Goal: Task Accomplishment & Management: Manage account settings

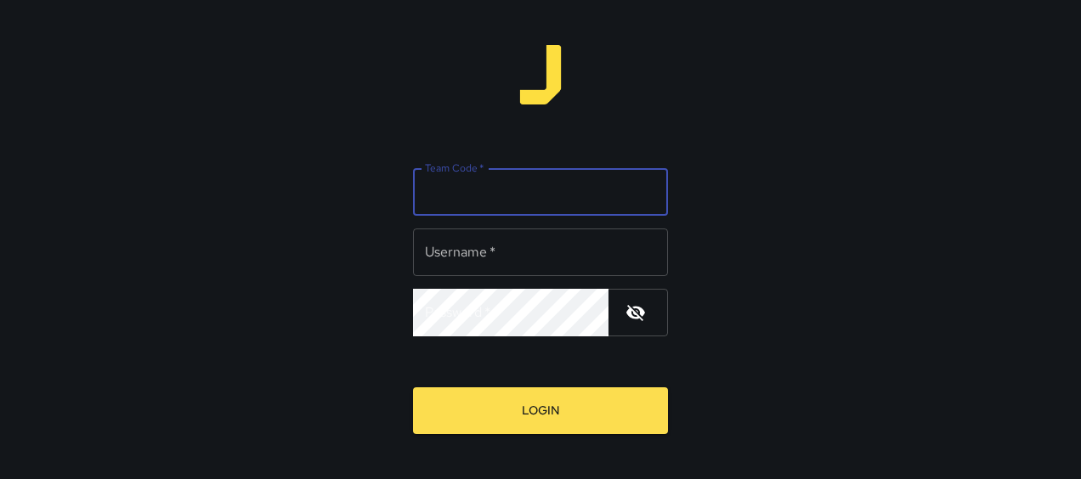
click at [485, 194] on input "Team Code   *" at bounding box center [540, 192] width 255 height 48
type input "***"
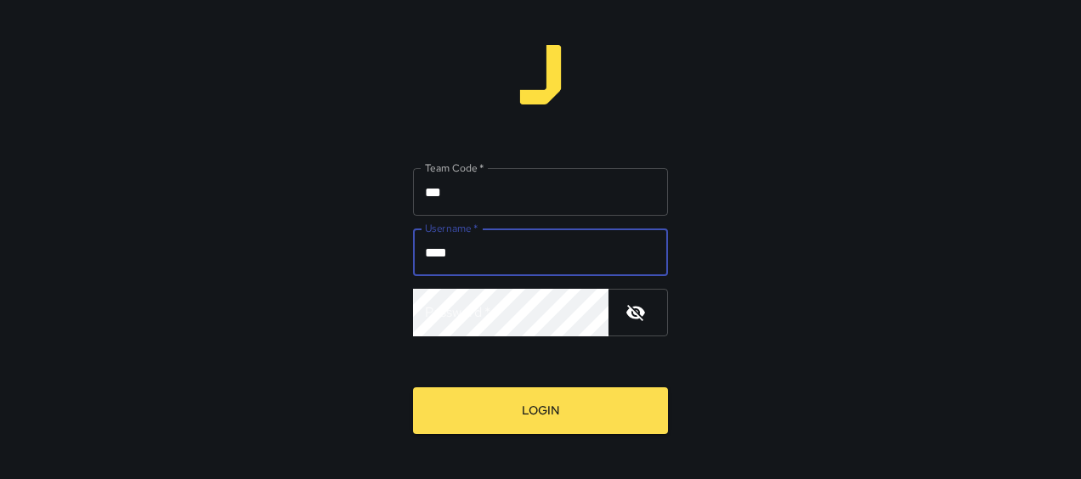
type input "****"
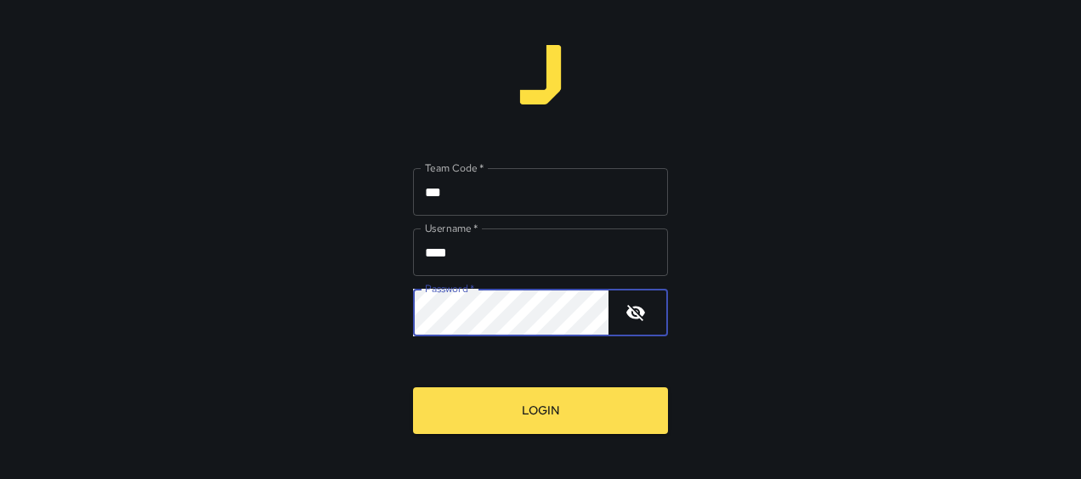
click at [413, 387] on button "Login" at bounding box center [540, 410] width 255 height 47
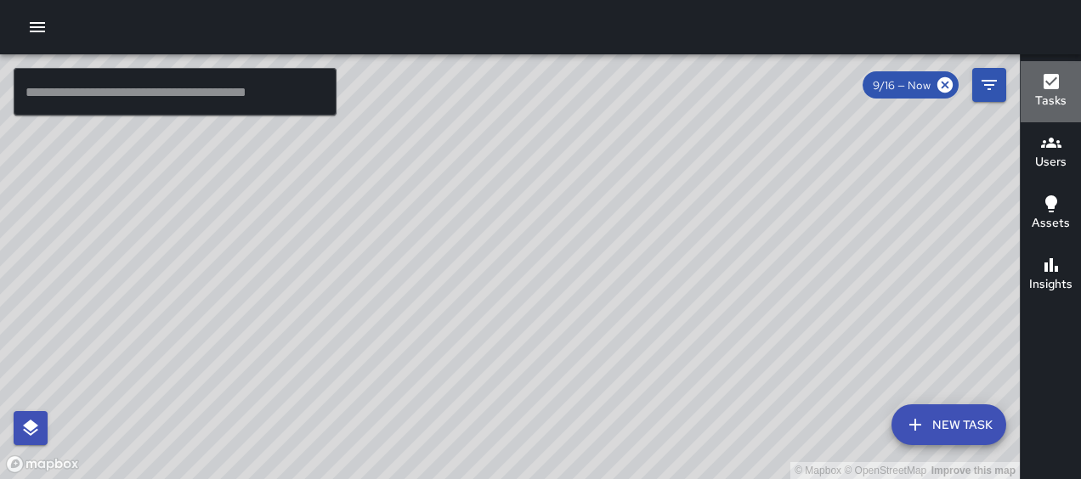
click at [1059, 99] on h6 "Tasks" at bounding box center [1050, 101] width 31 height 19
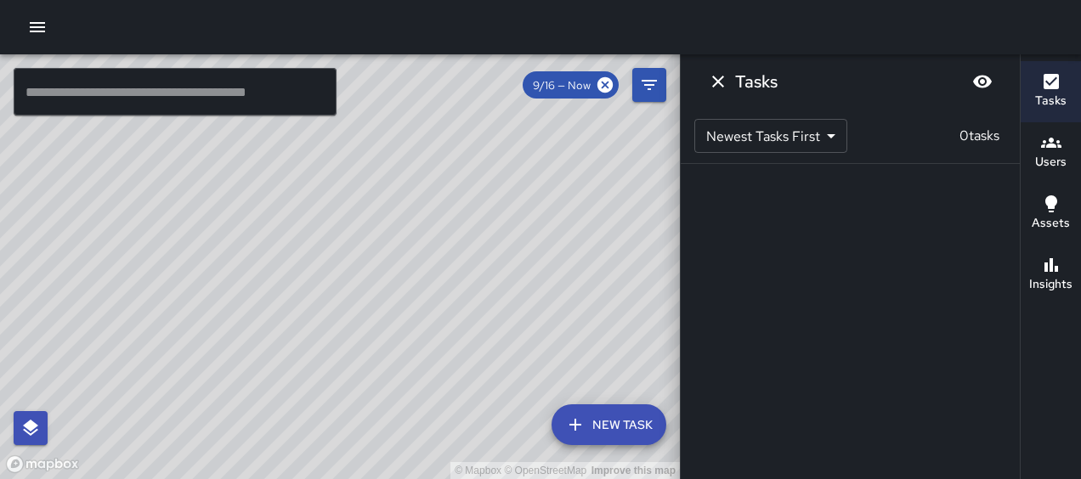
click at [602, 184] on div "© Mapbox © OpenStreetMap Improve this map" at bounding box center [340, 266] width 680 height 425
click at [713, 77] on icon "Dismiss" at bounding box center [718, 82] width 12 height 12
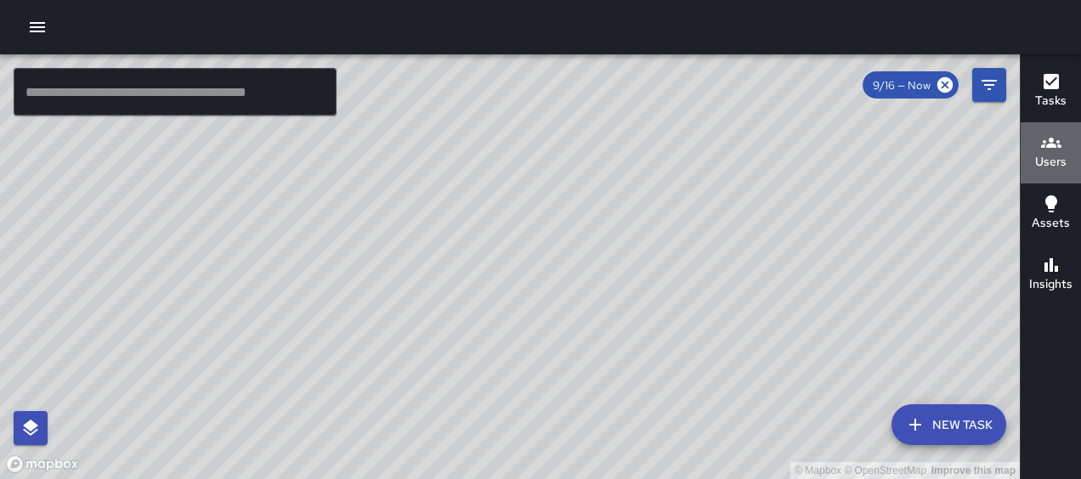
click at [1054, 162] on h6 "Users" at bounding box center [1050, 162] width 31 height 19
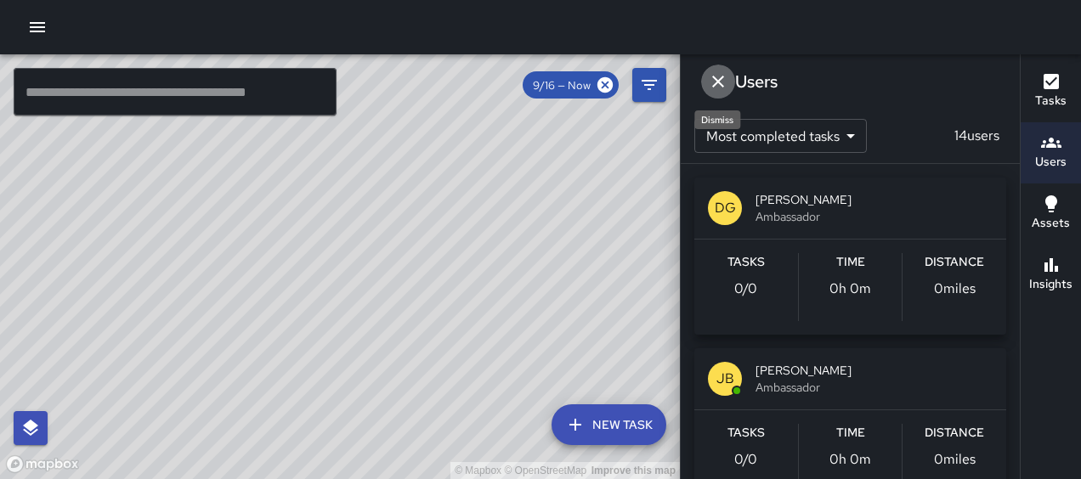
click at [717, 80] on icon "Dismiss" at bounding box center [718, 82] width 12 height 12
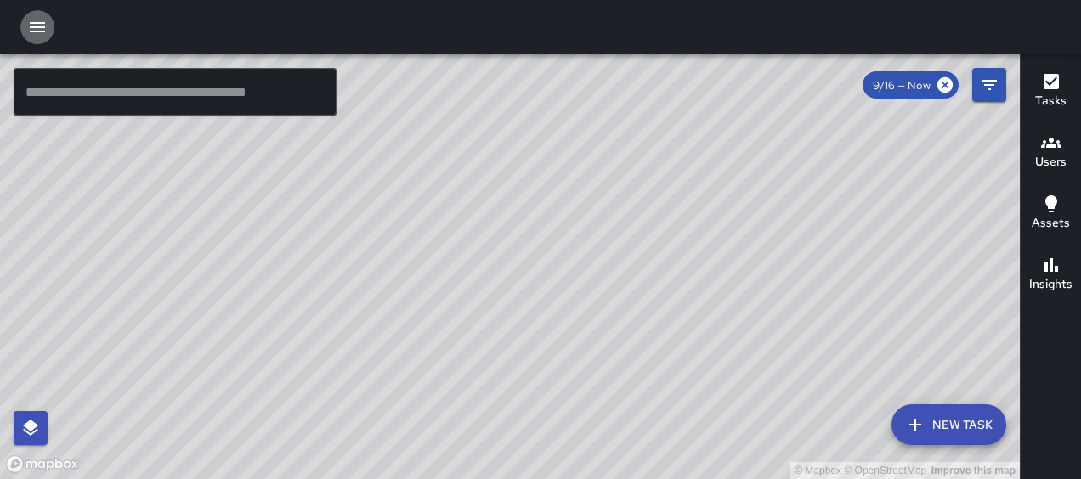
click at [31, 19] on icon "button" at bounding box center [37, 27] width 20 height 20
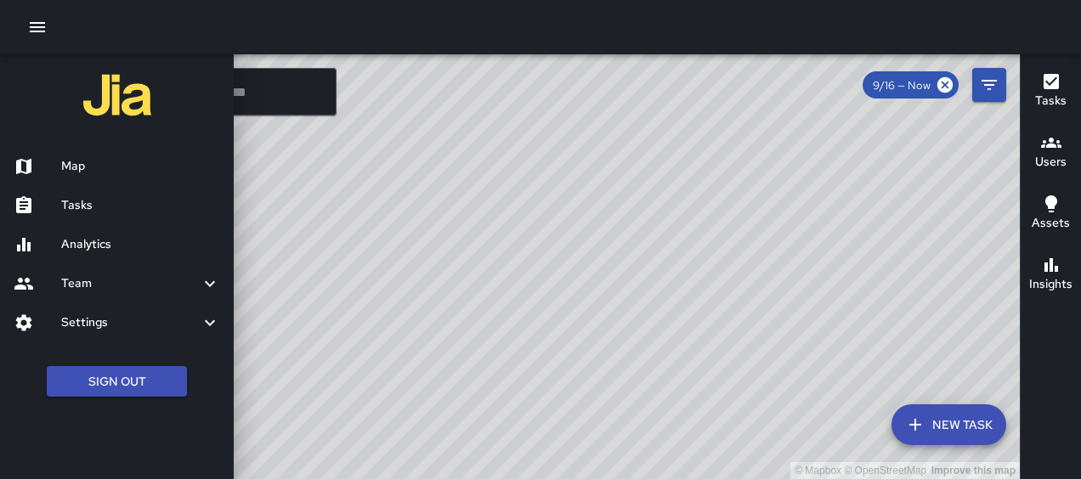
click at [204, 280] on icon at bounding box center [210, 284] width 20 height 20
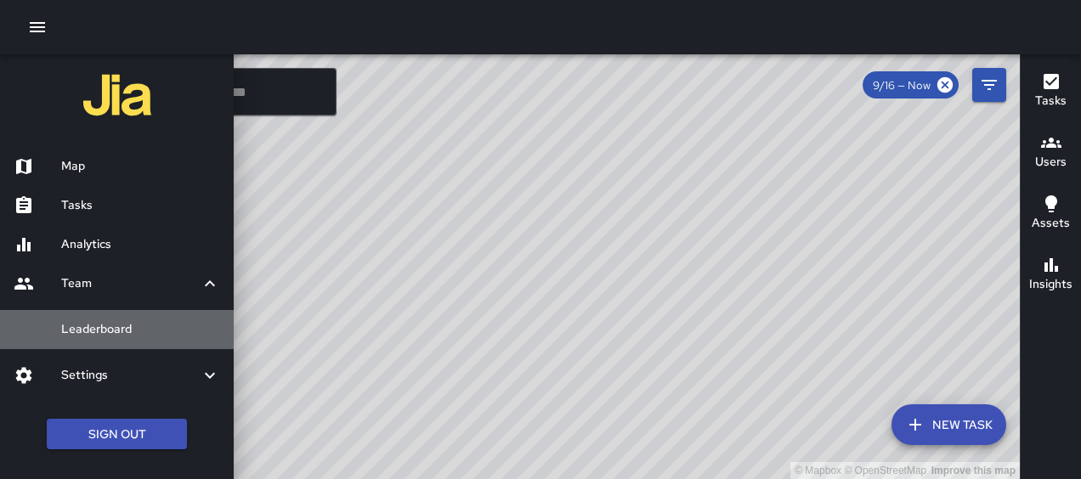
click at [171, 331] on h6 "Leaderboard" at bounding box center [140, 329] width 159 height 19
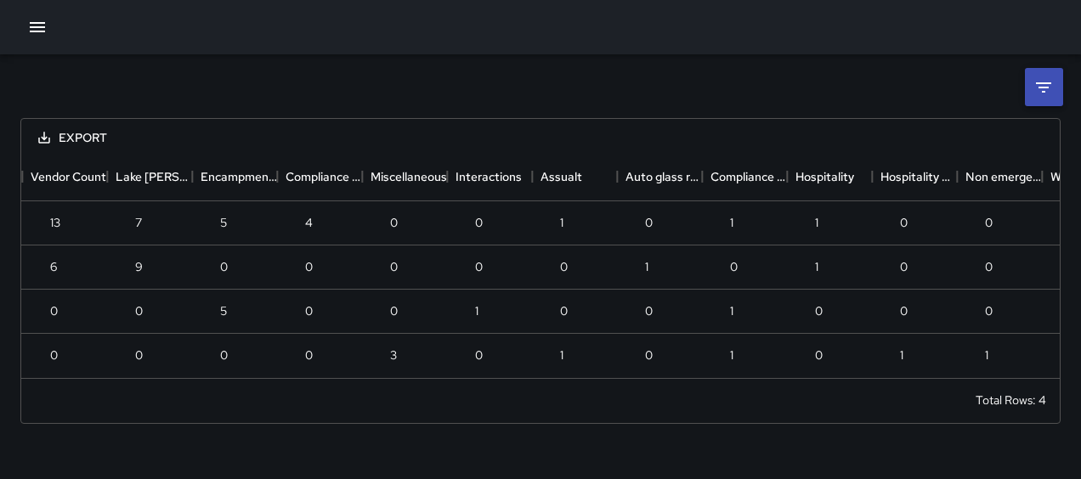
scroll to position [0, 192]
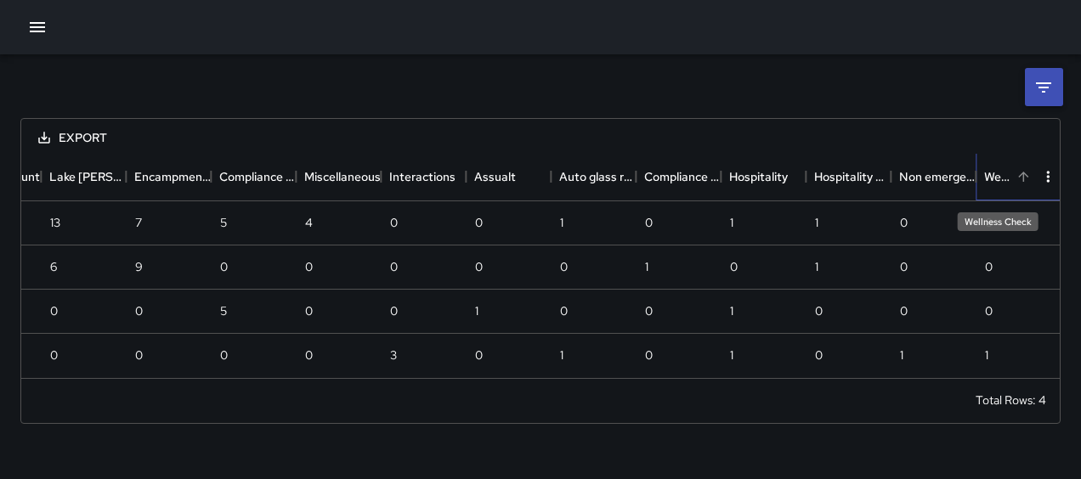
click at [996, 170] on div "Wellness Check" at bounding box center [997, 177] width 27 height 48
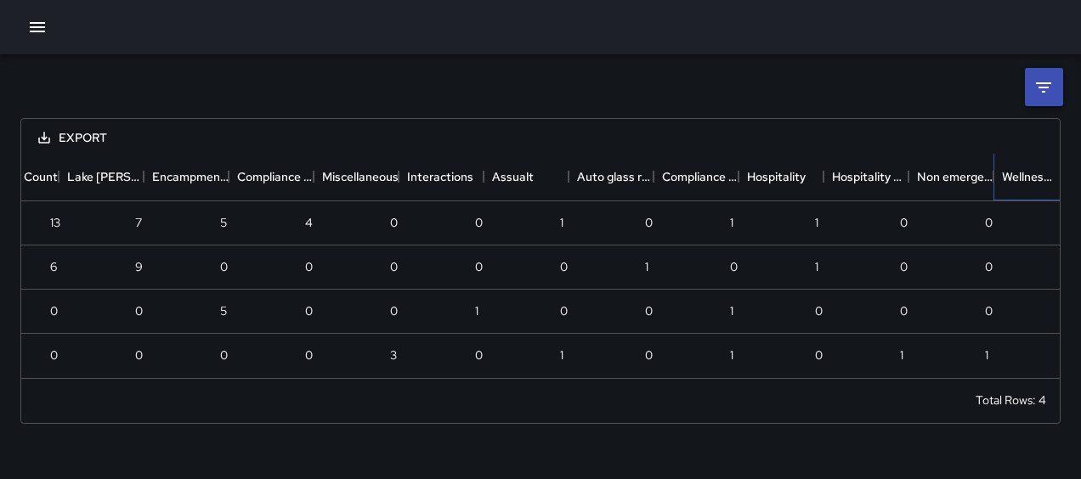
scroll to position [0, 0]
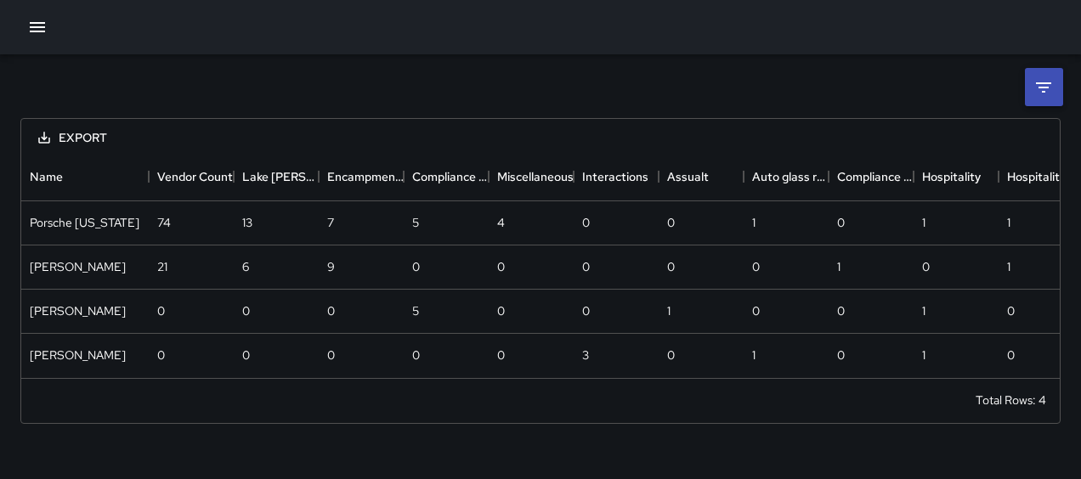
click at [42, 440] on div "Export Name Vendor Count Lake [PERSON_NAME] Encampment Count Compliance Request…" at bounding box center [540, 249] width 1081 height 390
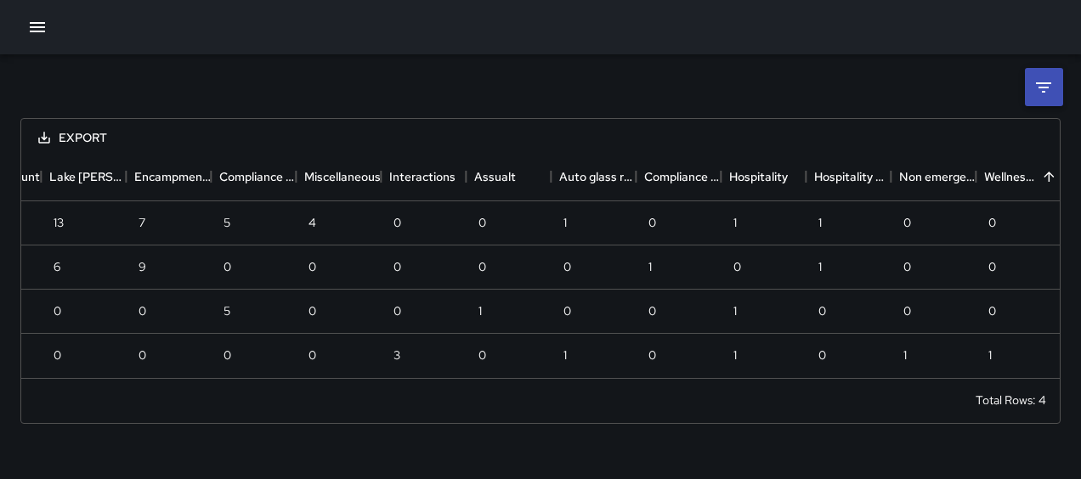
scroll to position [0, 192]
click at [987, 357] on div "1" at bounding box center [1018, 356] width 85 height 44
click at [999, 175] on div "Wellness Check" at bounding box center [997, 177] width 27 height 48
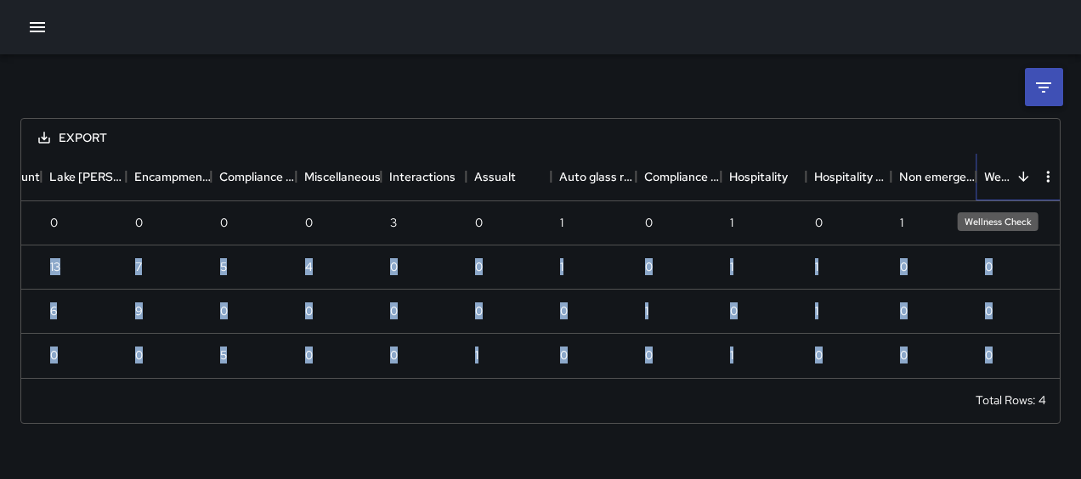
click at [999, 175] on div "Wellness Check" at bounding box center [997, 177] width 27 height 48
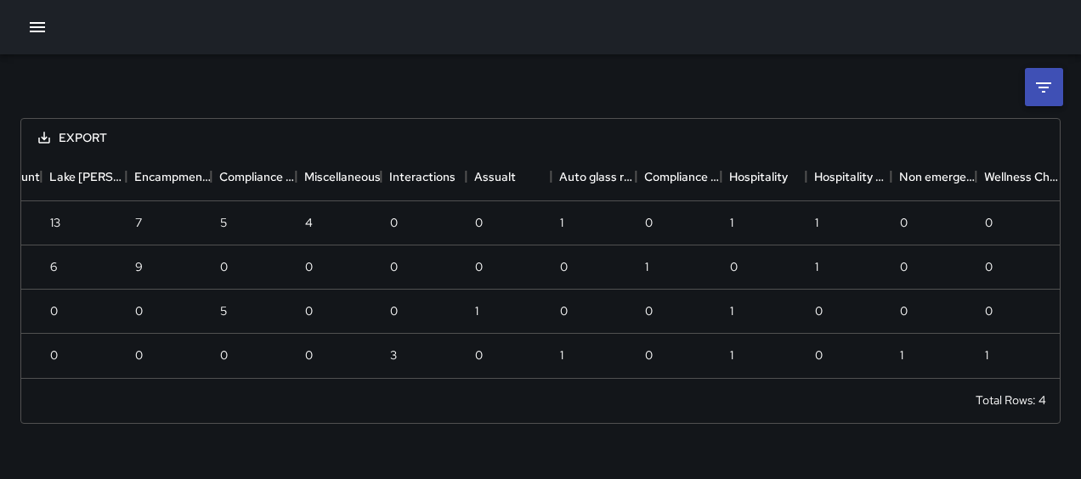
click at [487, 95] on div "Export Name Vendor Count Lake [PERSON_NAME] Encampment Count Compliance Request…" at bounding box center [540, 249] width 1081 height 390
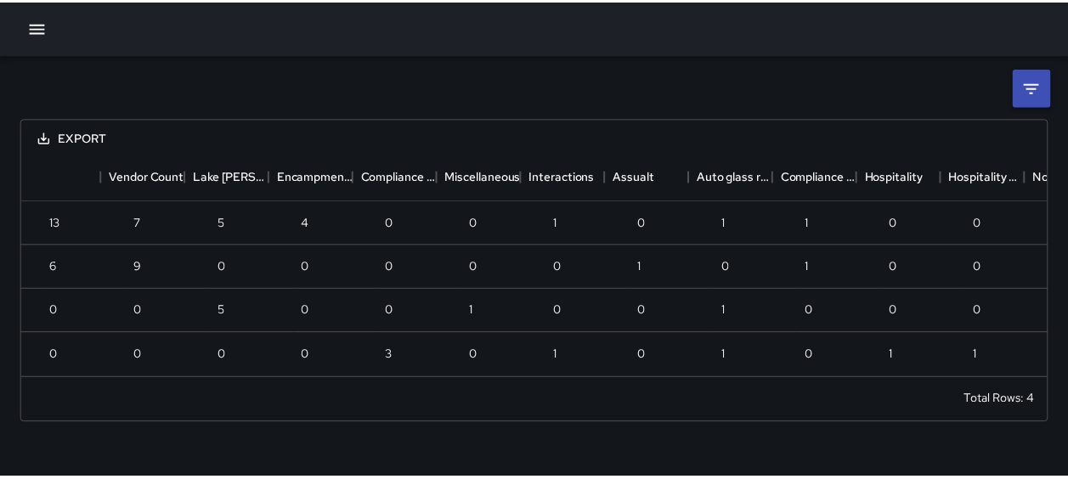
scroll to position [0, 0]
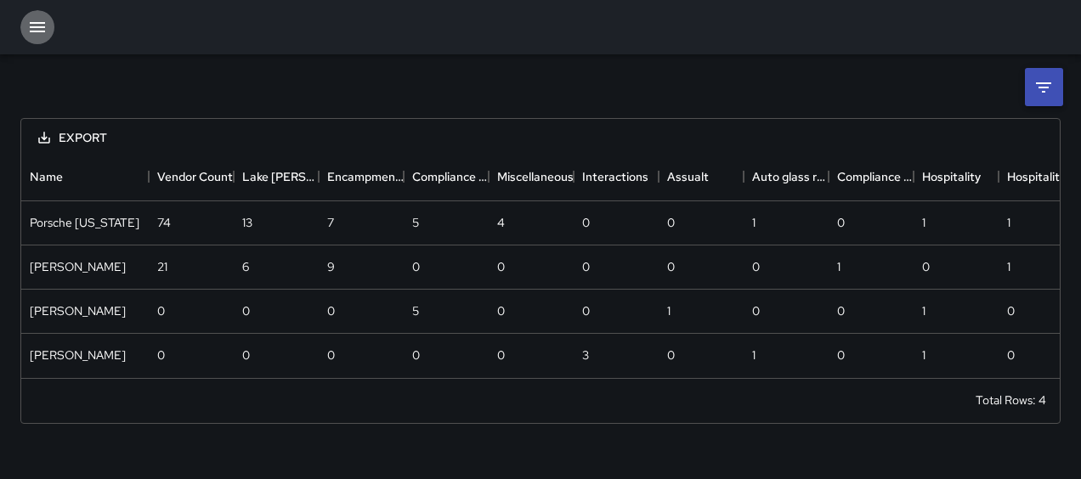
click at [37, 15] on button "button" at bounding box center [37, 27] width 34 height 34
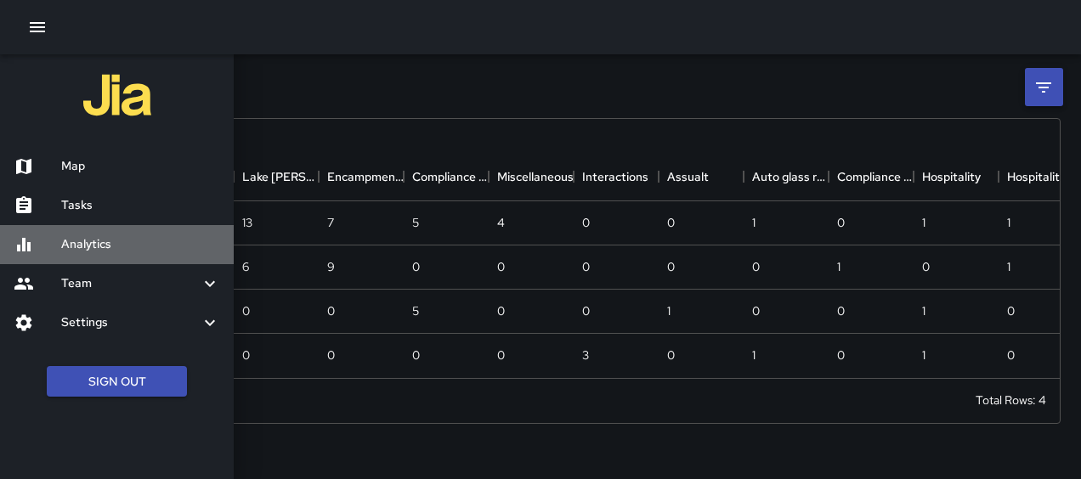
click at [80, 229] on div "Analytics" at bounding box center [117, 244] width 234 height 39
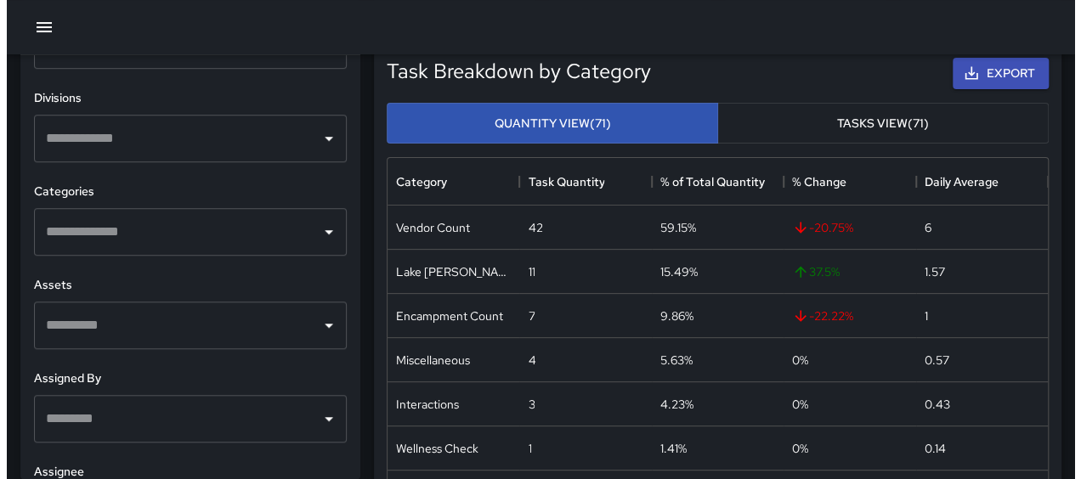
scroll to position [608, 0]
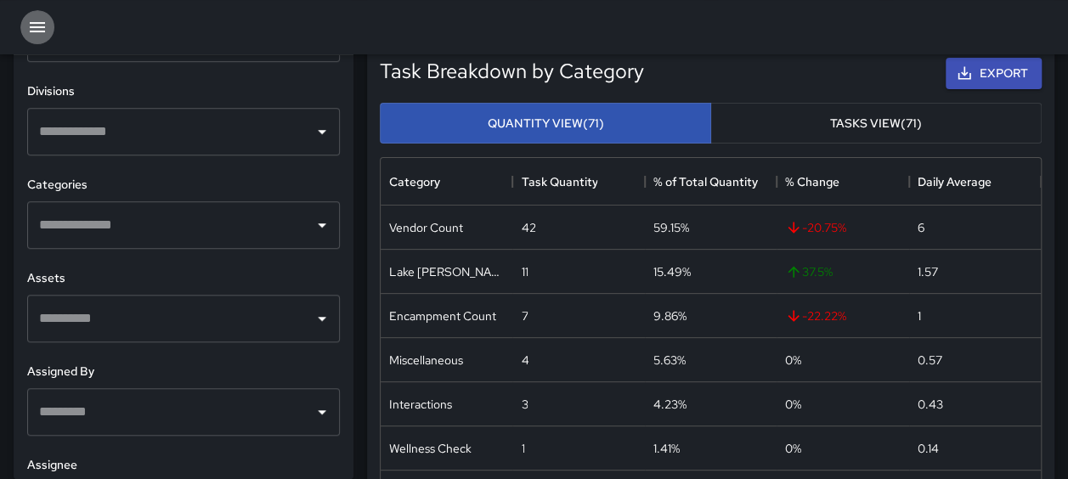
click at [37, 14] on button "button" at bounding box center [37, 27] width 34 height 34
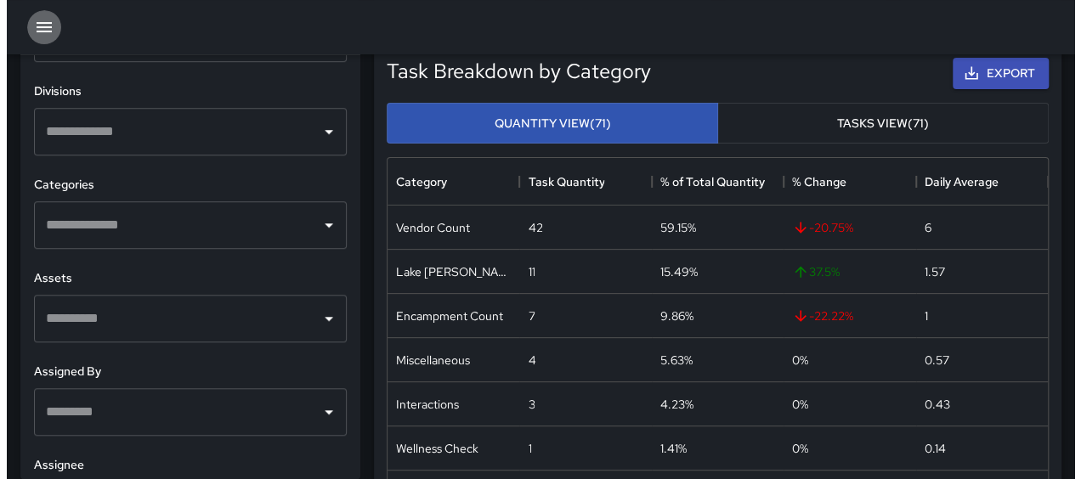
scroll to position [14, 14]
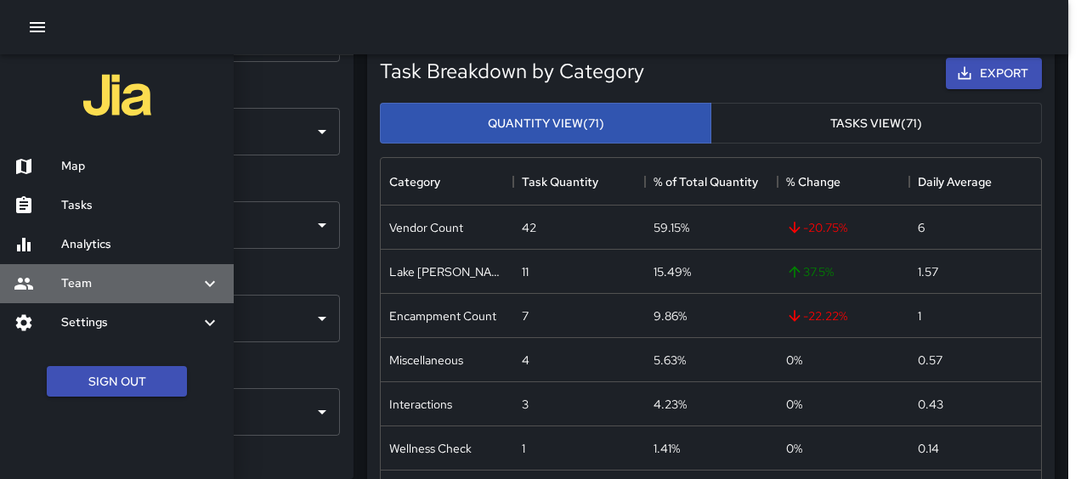
click at [201, 285] on icon at bounding box center [210, 284] width 20 height 20
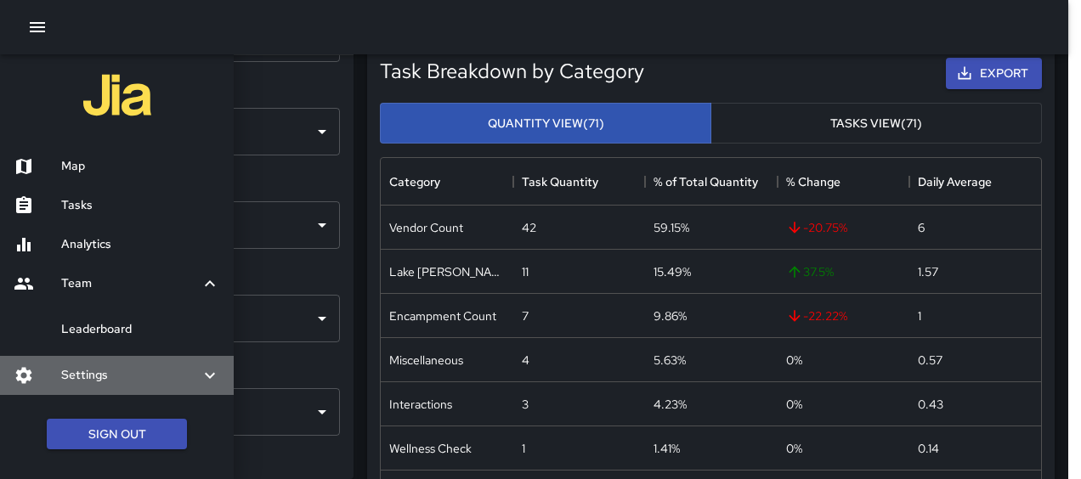
click at [122, 376] on h6 "Settings" at bounding box center [130, 375] width 138 height 19
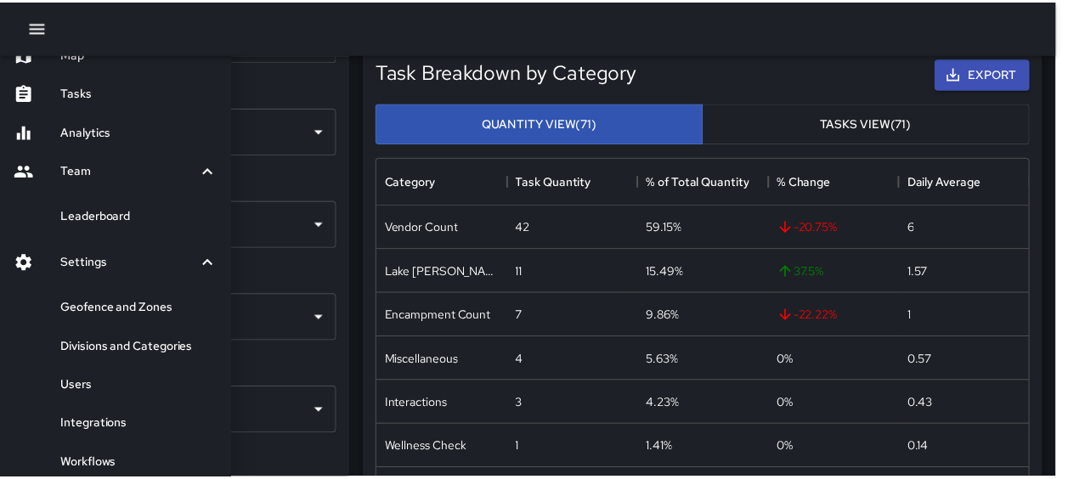
scroll to position [115, 0]
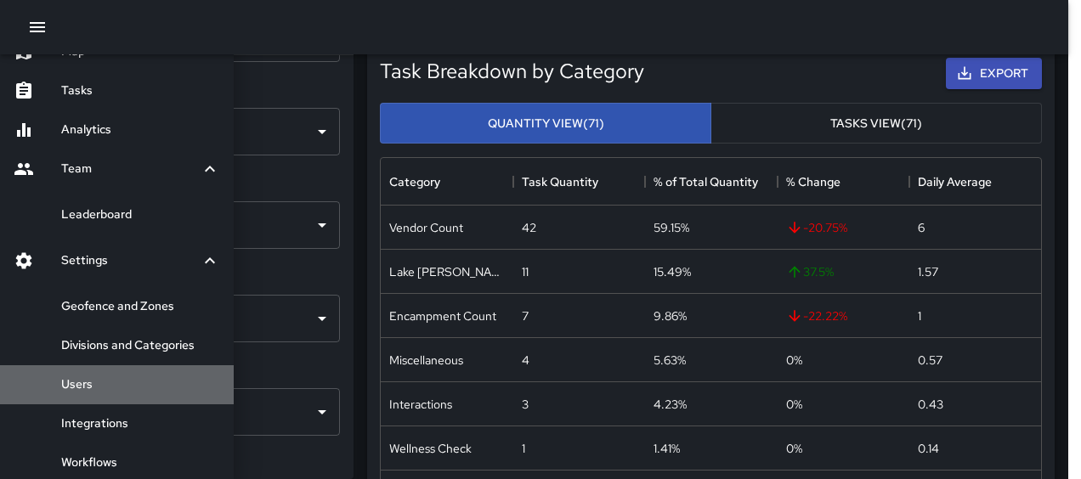
click at [100, 379] on h6 "Users" at bounding box center [140, 385] width 159 height 19
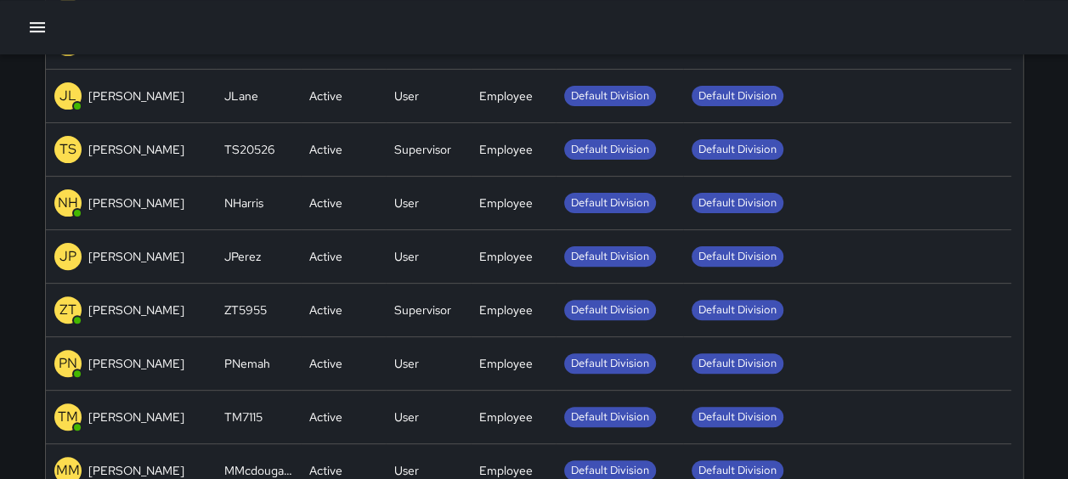
scroll to position [433, 0]
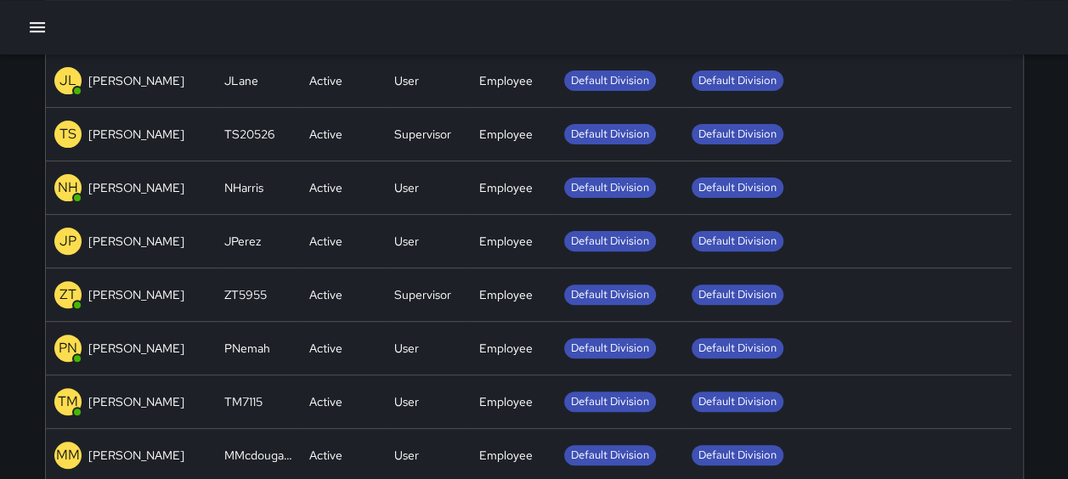
click at [1057, 302] on div "Team / Users Search users Search users New User Active (17) Inactive (7) Name U…" at bounding box center [534, 69] width 1068 height 1005
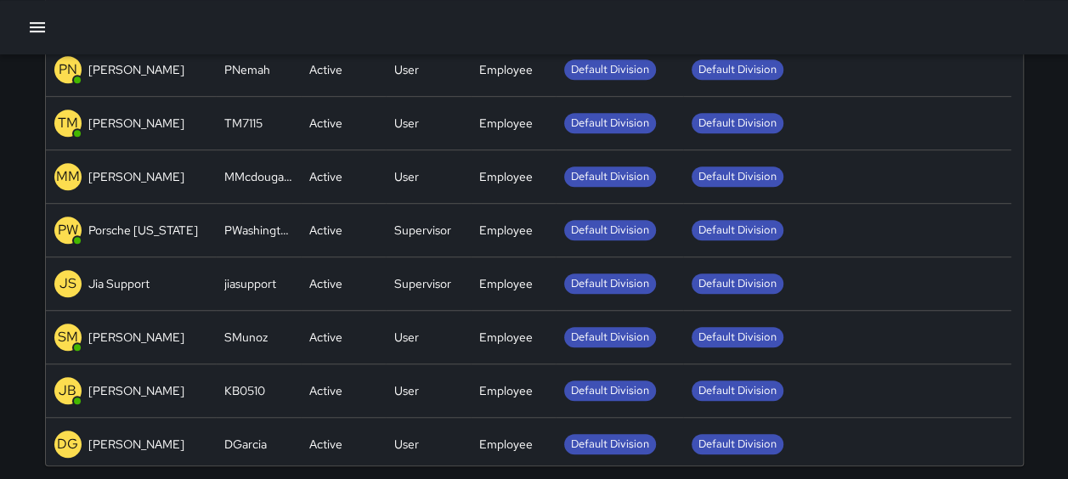
scroll to position [188, 0]
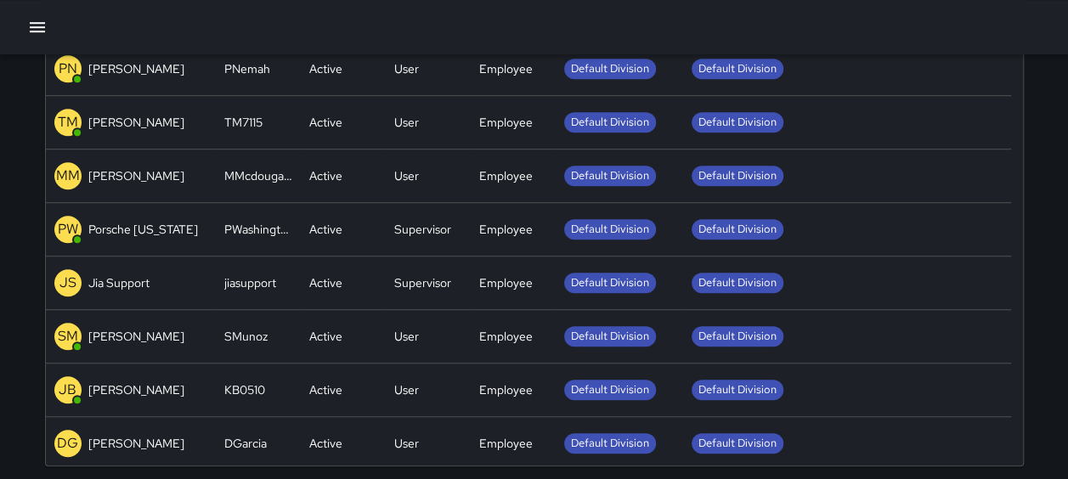
click at [109, 384] on p "[PERSON_NAME]" at bounding box center [136, 389] width 96 height 17
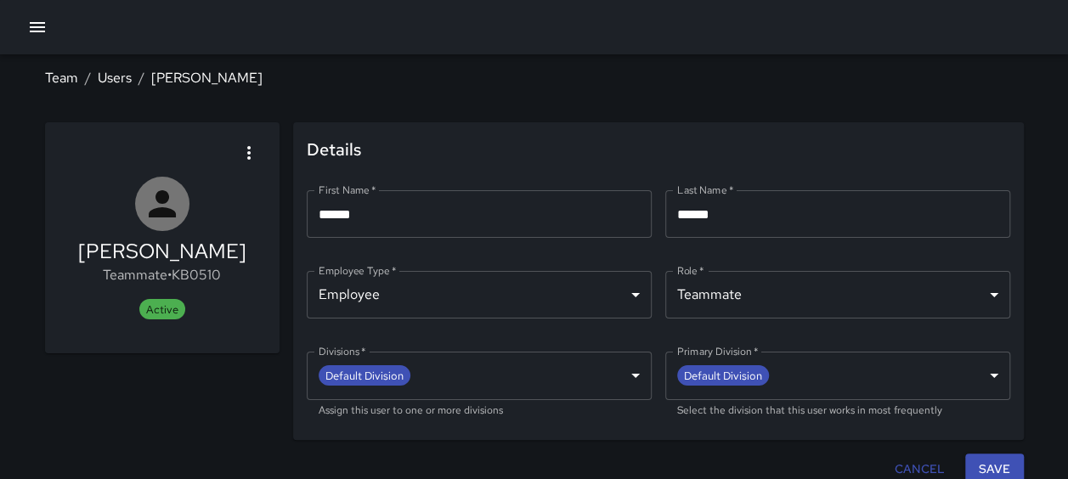
scroll to position [12, 0]
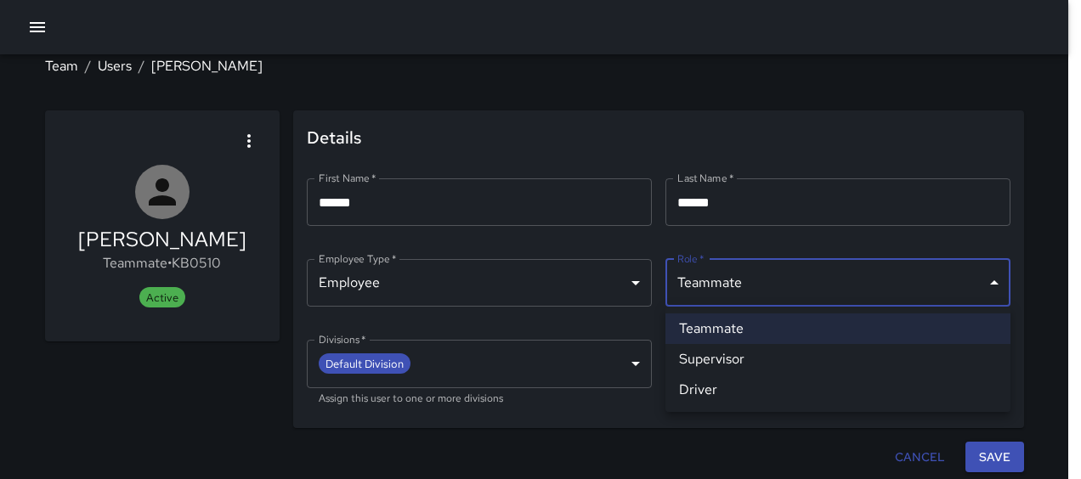
click at [991, 290] on body "**********" at bounding box center [540, 233] width 1081 height 491
click at [65, 421] on div at bounding box center [540, 239] width 1081 height 479
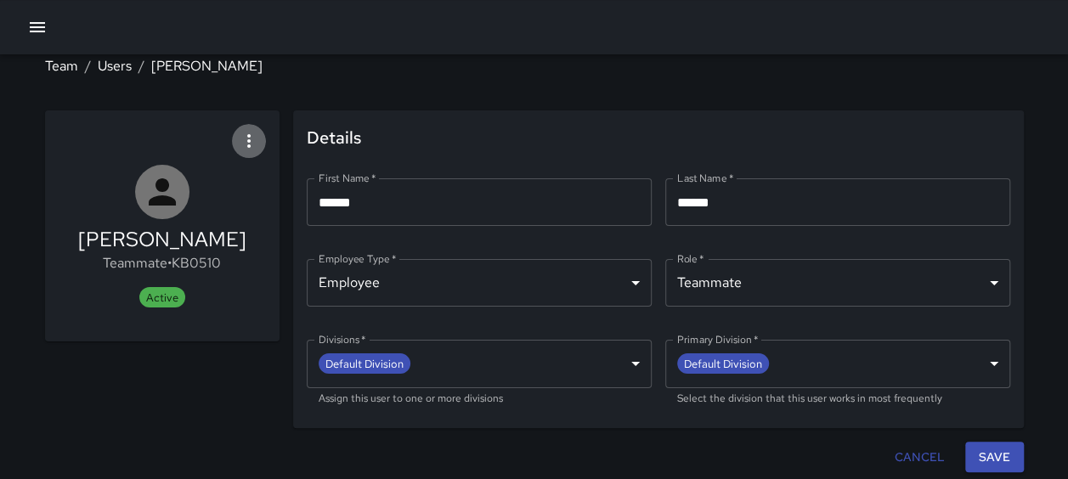
click at [246, 141] on icon "button" at bounding box center [249, 141] width 20 height 20
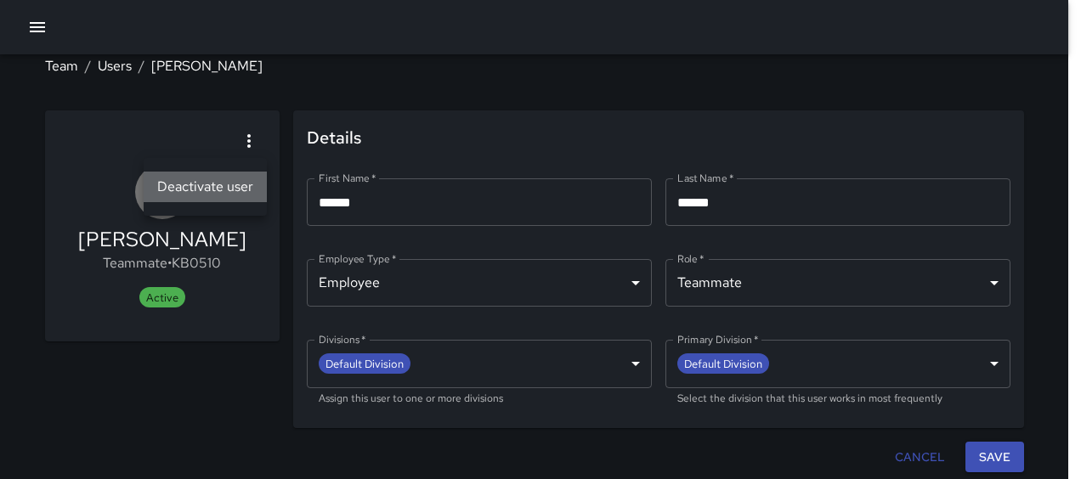
click at [230, 189] on span "Deactivate user" at bounding box center [205, 187] width 96 height 20
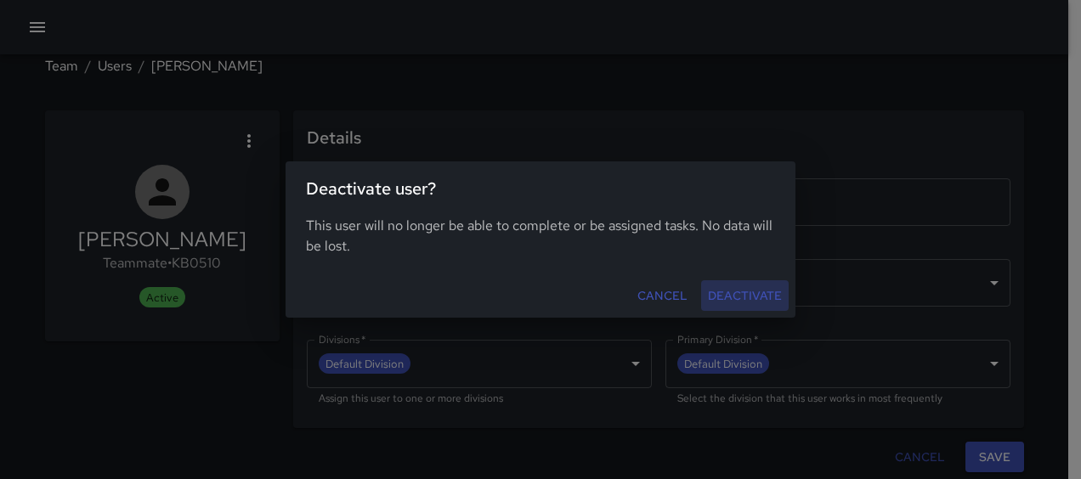
click at [761, 290] on button "Deactivate" at bounding box center [745, 295] width 88 height 31
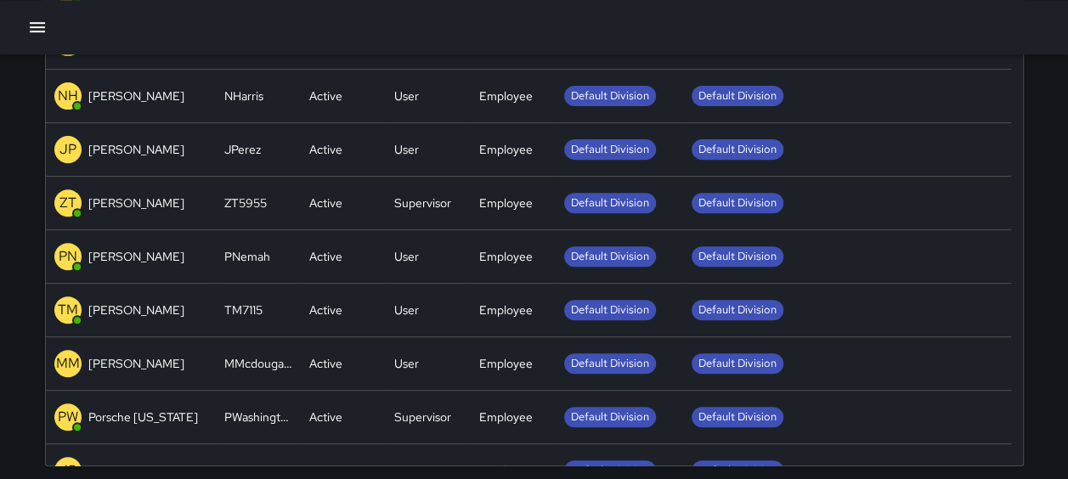
scroll to position [751, 964]
click at [110, 360] on p "[PERSON_NAME]" at bounding box center [136, 363] width 96 height 17
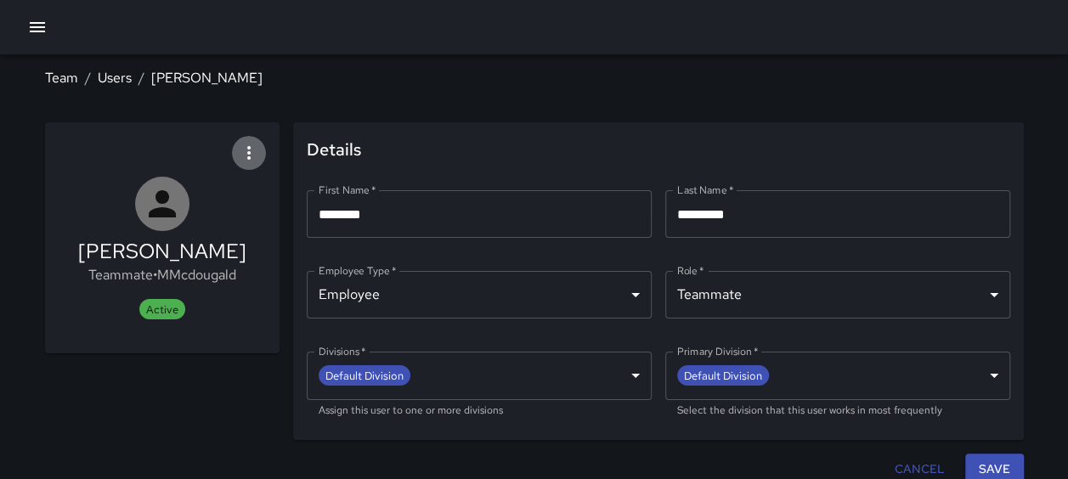
click at [244, 161] on icon "button" at bounding box center [249, 153] width 20 height 20
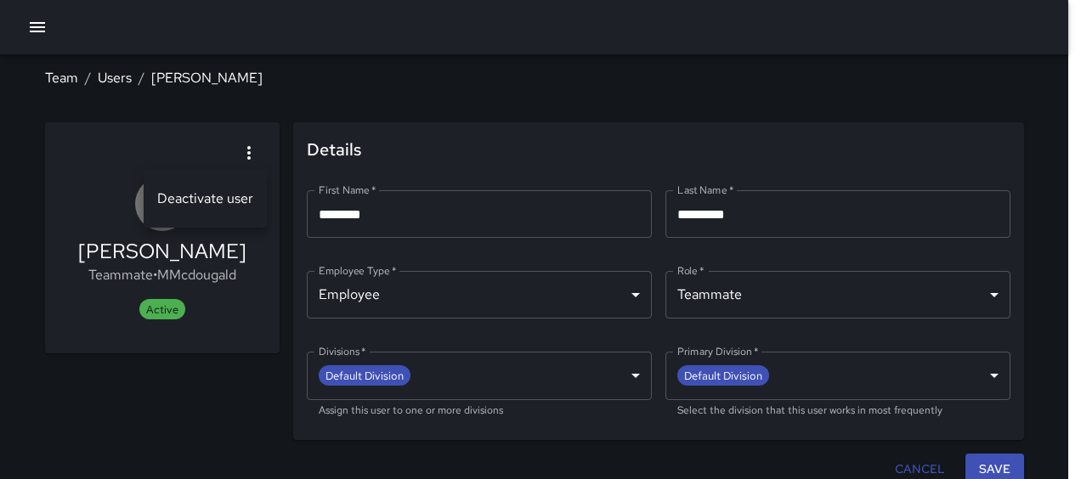
click at [214, 194] on span "Deactivate user" at bounding box center [205, 199] width 96 height 20
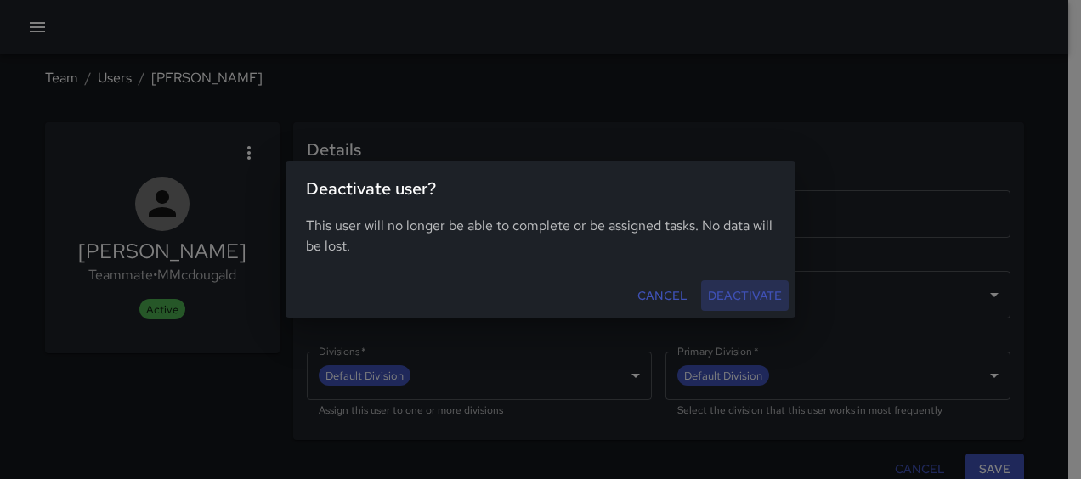
click at [752, 285] on button "Deactivate" at bounding box center [745, 295] width 88 height 31
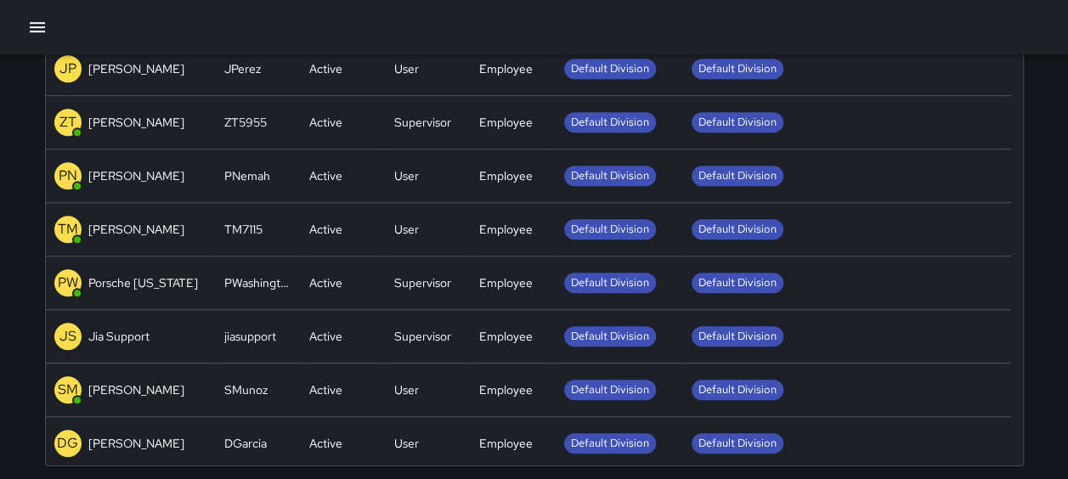
scroll to position [352, 0]
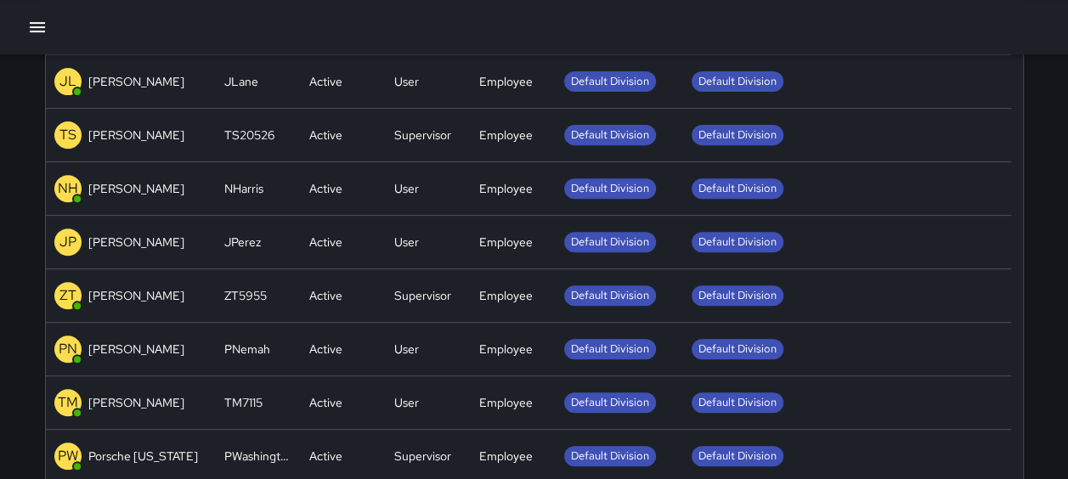
click at [59, 186] on p "NH" at bounding box center [68, 188] width 20 height 20
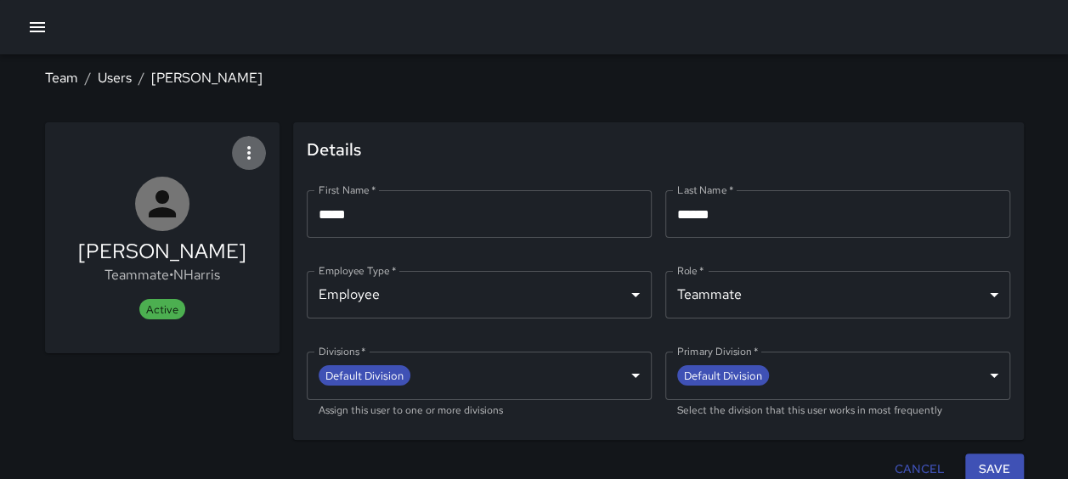
click at [249, 158] on icon "button" at bounding box center [248, 153] width 3 height 14
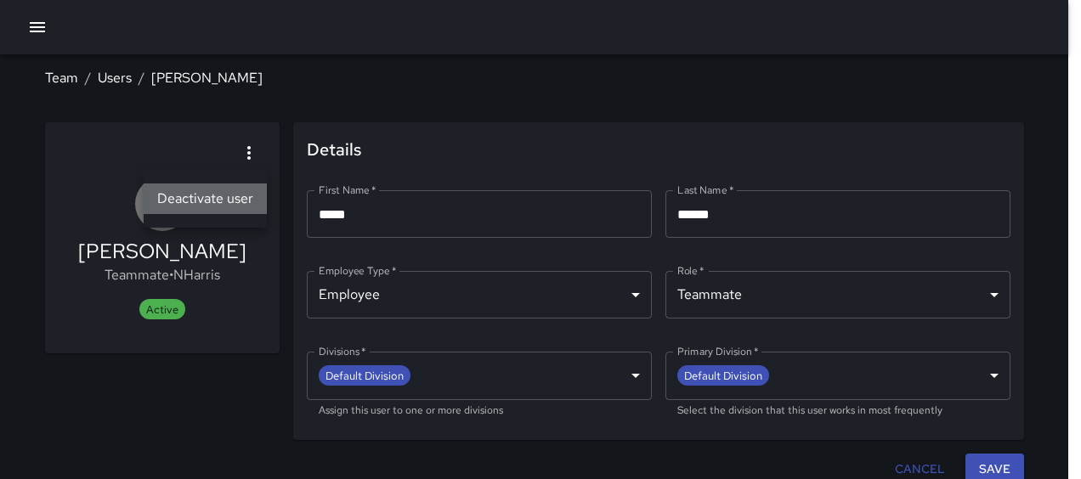
click at [219, 199] on span "Deactivate user" at bounding box center [205, 199] width 96 height 20
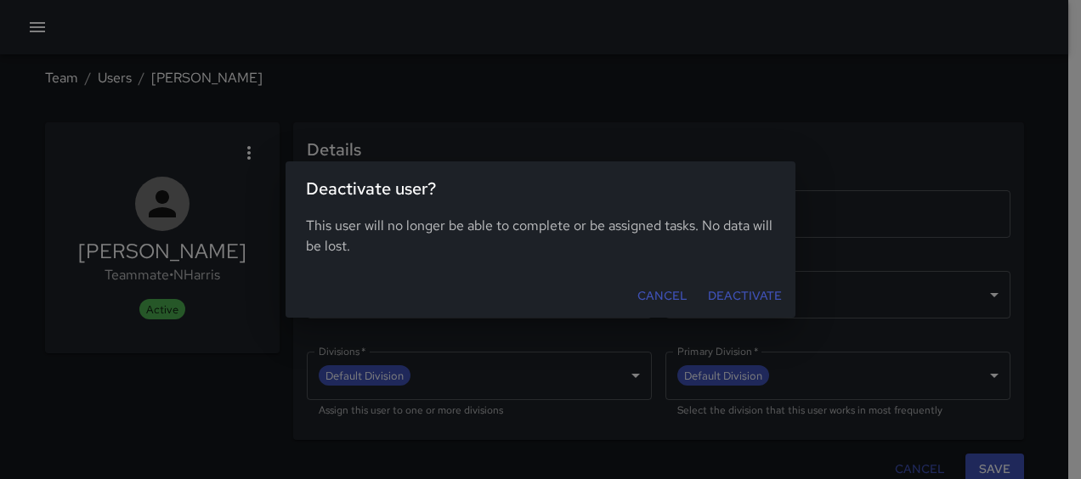
click at [751, 296] on button "Deactivate" at bounding box center [745, 295] width 88 height 31
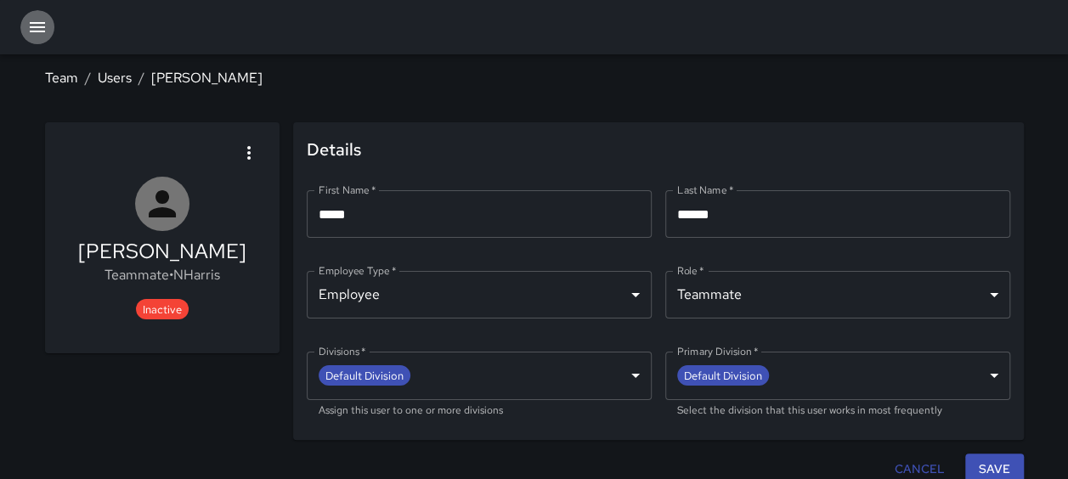
click at [39, 30] on icon "button" at bounding box center [37, 27] width 20 height 20
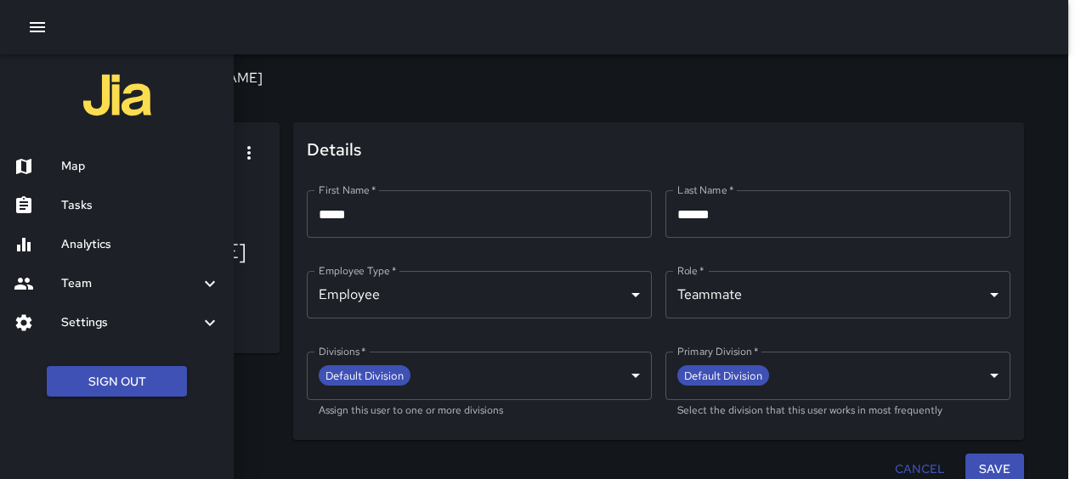
click at [76, 168] on h6 "Map" at bounding box center [140, 166] width 159 height 19
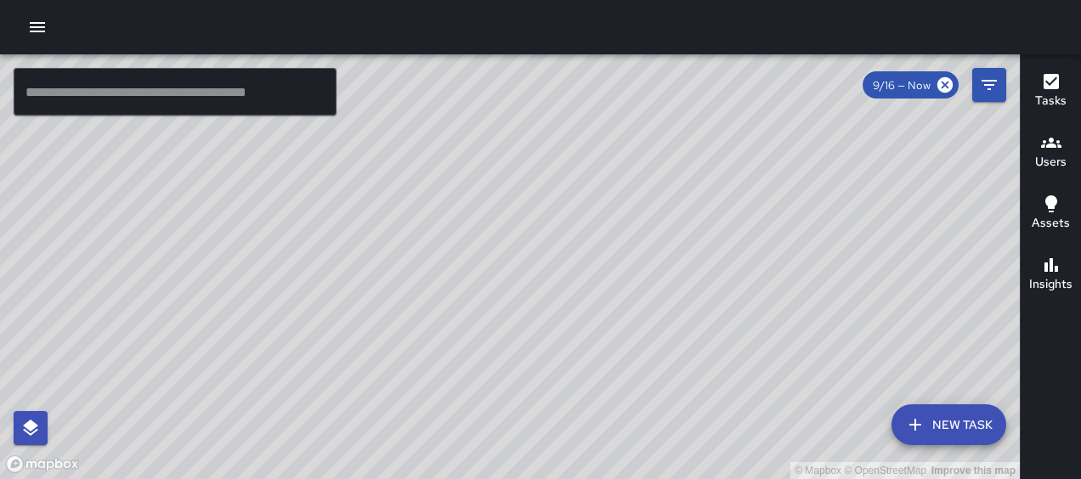
click at [14, 306] on div "© Mapbox © OpenStreetMap Improve this map" at bounding box center [510, 266] width 1020 height 425
click at [340, 190] on div "© Mapbox © OpenStreetMap Improve this map" at bounding box center [510, 266] width 1020 height 425
click at [83, 188] on div "© Mapbox © OpenStreetMap Improve this map" at bounding box center [510, 266] width 1020 height 425
